Goal: Find specific page/section: Find specific page/section

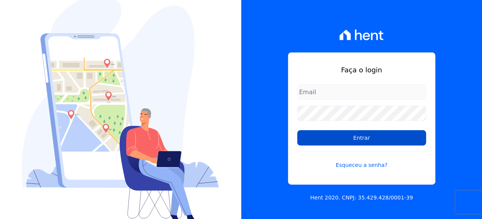
type input "[EMAIL_ADDRESS][PERSON_NAME][DOMAIN_NAME]"
click at [332, 139] on input "Entrar" at bounding box center [361, 137] width 129 height 15
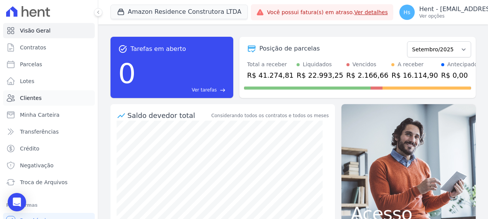
click at [35, 99] on span "Clientes" at bounding box center [30, 98] width 21 height 8
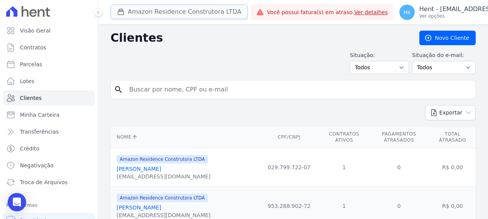
click at [166, 10] on button "Amazon Residence Construtora LTDA" at bounding box center [178, 12] width 137 height 15
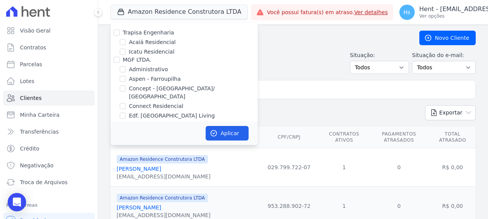
scroll to position [3148, 0]
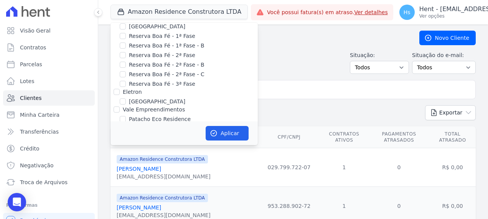
click at [169, 141] on label "Pau-Ferro Ecoresidence" at bounding box center [160, 145] width 63 height 8
click at [126, 142] on input "Pau-Ferro Ecoresidence" at bounding box center [123, 145] width 6 height 6
checkbox input "true"
click at [222, 130] on button "Aplicar" at bounding box center [227, 133] width 43 height 15
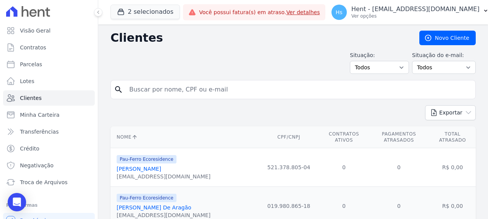
click at [178, 92] on input "search" at bounding box center [298, 89] width 347 height 15
type input "Eliene"
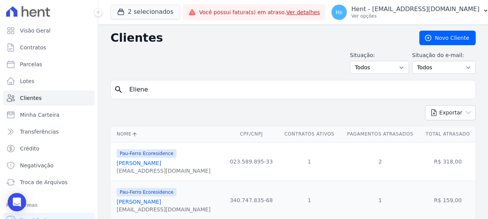
click at [158, 165] on link "[PERSON_NAME]" at bounding box center [139, 163] width 44 height 6
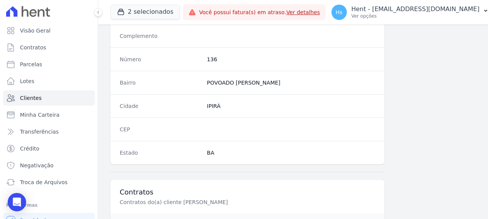
scroll to position [500, 0]
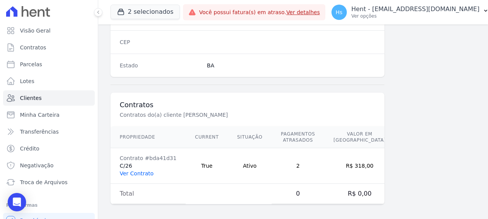
click at [143, 171] on link "Ver Contrato" at bounding box center [137, 174] width 34 height 6
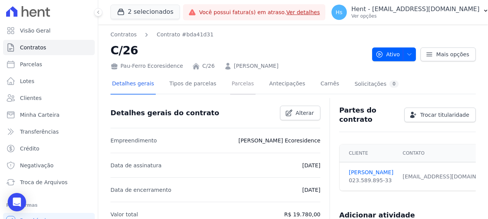
click at [230, 85] on link "Parcelas" at bounding box center [242, 84] width 25 height 20
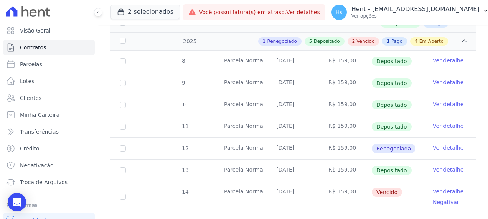
scroll to position [192, 0]
